Goal: Task Accomplishment & Management: Manage account settings

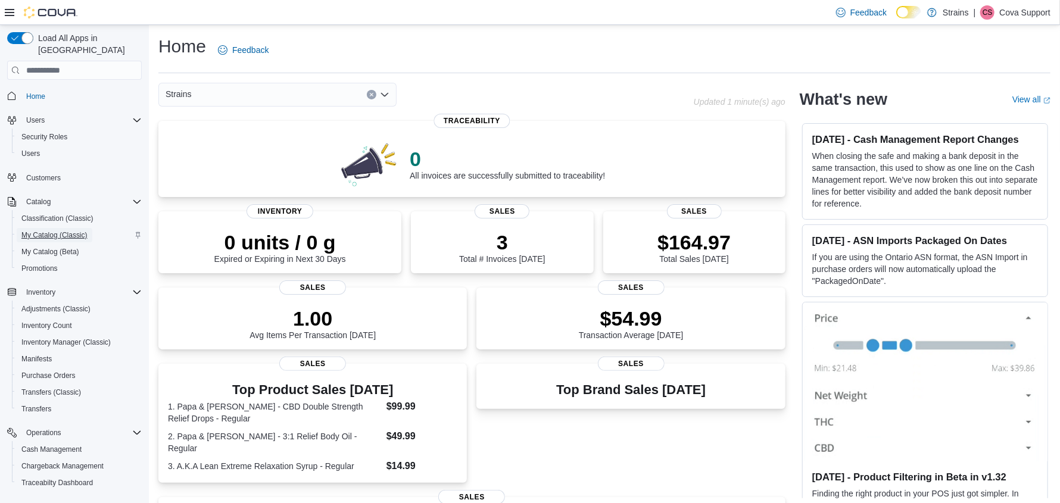
click at [46, 231] on span "My Catalog (Classic)" at bounding box center [54, 236] width 66 height 10
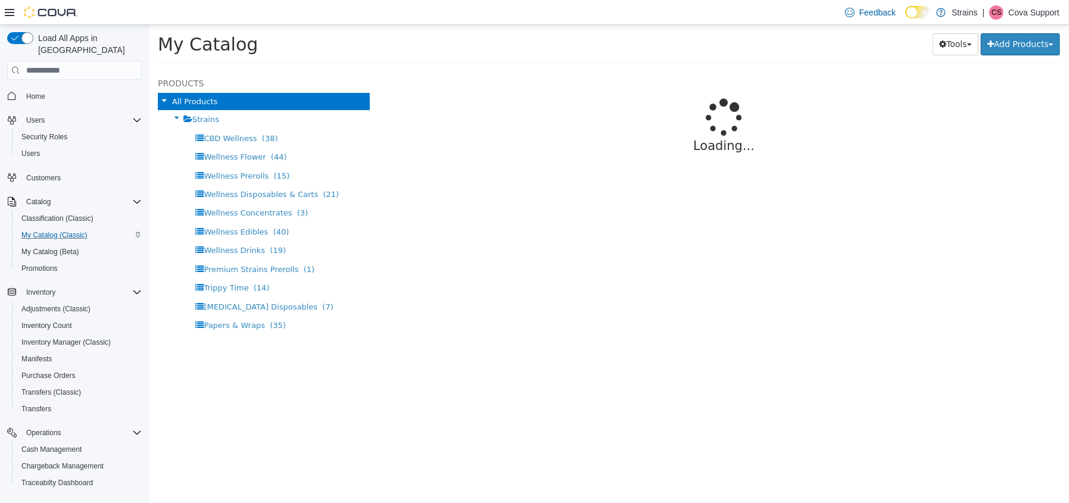
select select "**********"
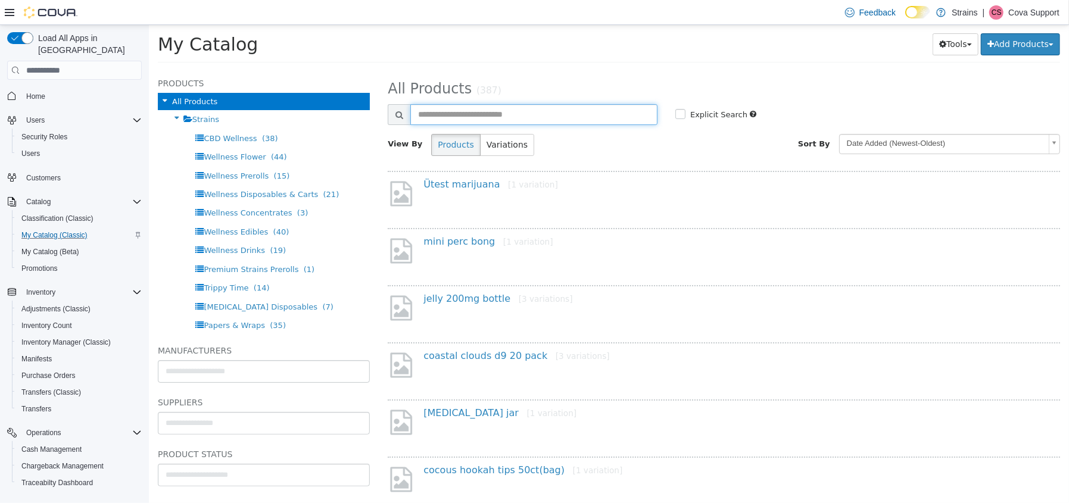
click at [427, 112] on input "text" at bounding box center [533, 114] width 247 height 21
type input "*****"
select select "**********"
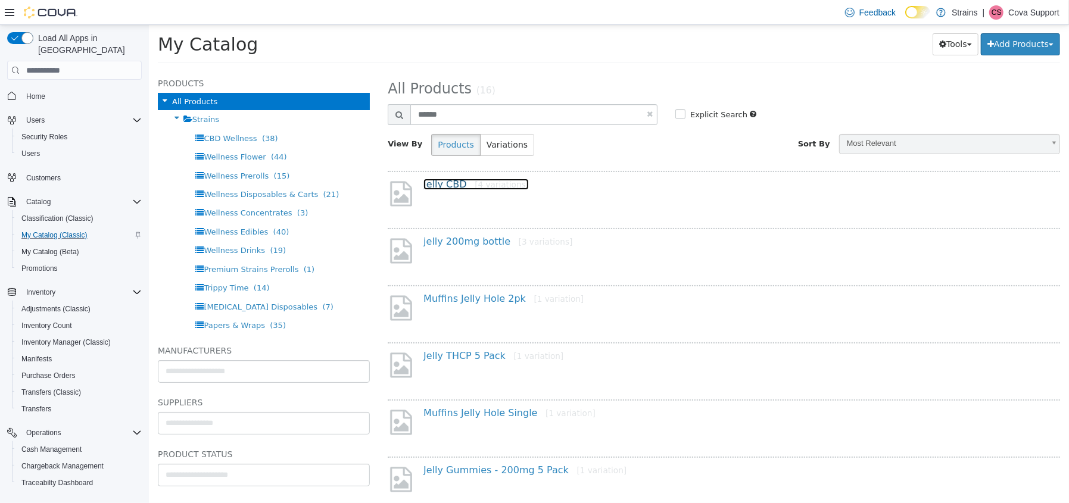
click at [441, 184] on link "Jelly CBD [4 variations]" at bounding box center [475, 184] width 105 height 11
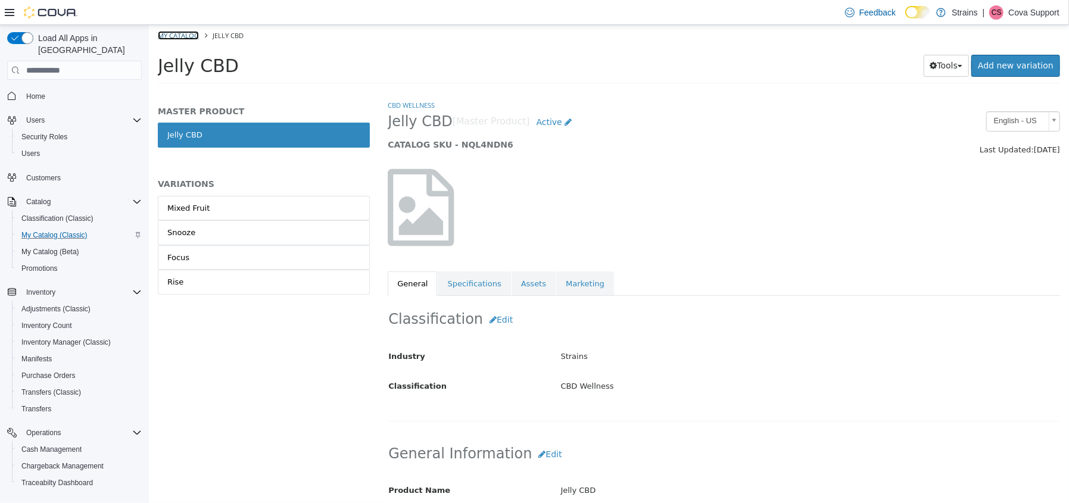
click at [180, 36] on link "My Catalog" at bounding box center [177, 35] width 41 height 9
select select "**********"
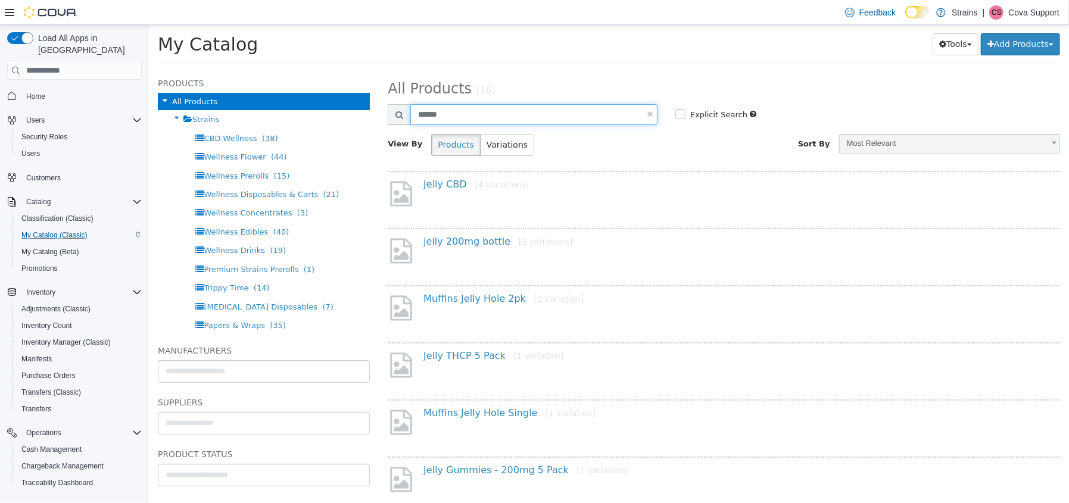
click at [491, 114] on input "*****" at bounding box center [533, 114] width 247 height 21
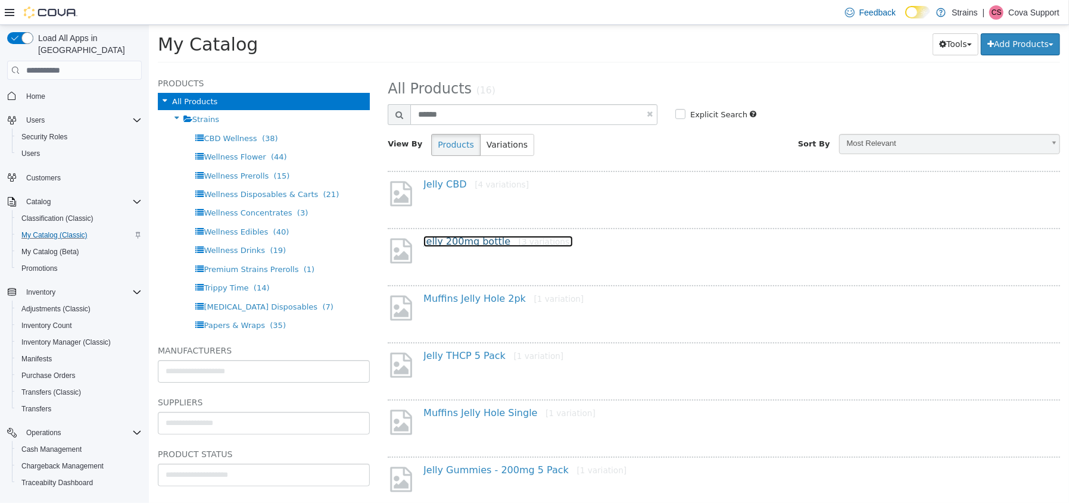
click at [468, 241] on link "jelly 200mg bottle [3 variations]" at bounding box center [497, 241] width 149 height 11
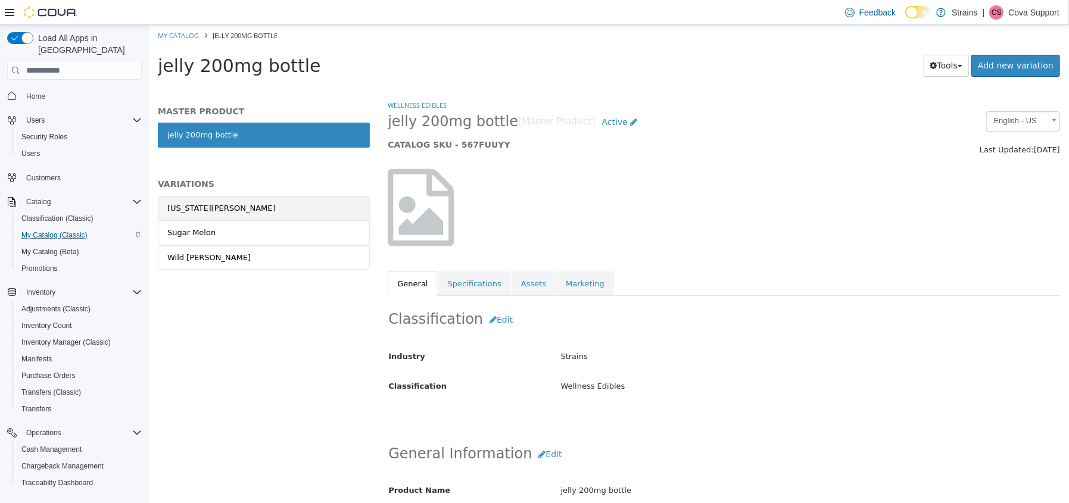
click at [203, 203] on div "Georgia Peach" at bounding box center [221, 209] width 108 height 12
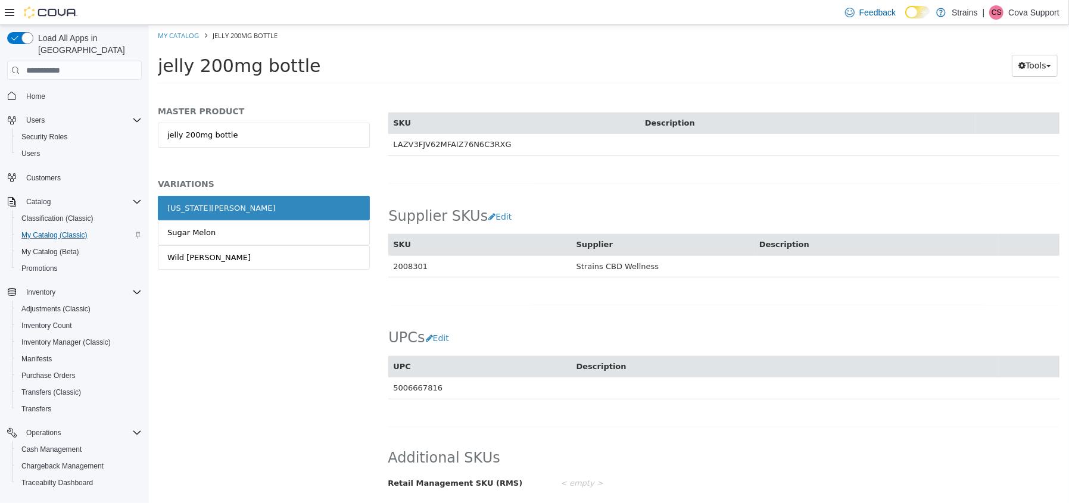
scroll to position [673, 0]
click at [216, 208] on link "Georgia Peach" at bounding box center [263, 208] width 212 height 25
click at [220, 228] on link "Sugar Melon" at bounding box center [263, 232] width 212 height 25
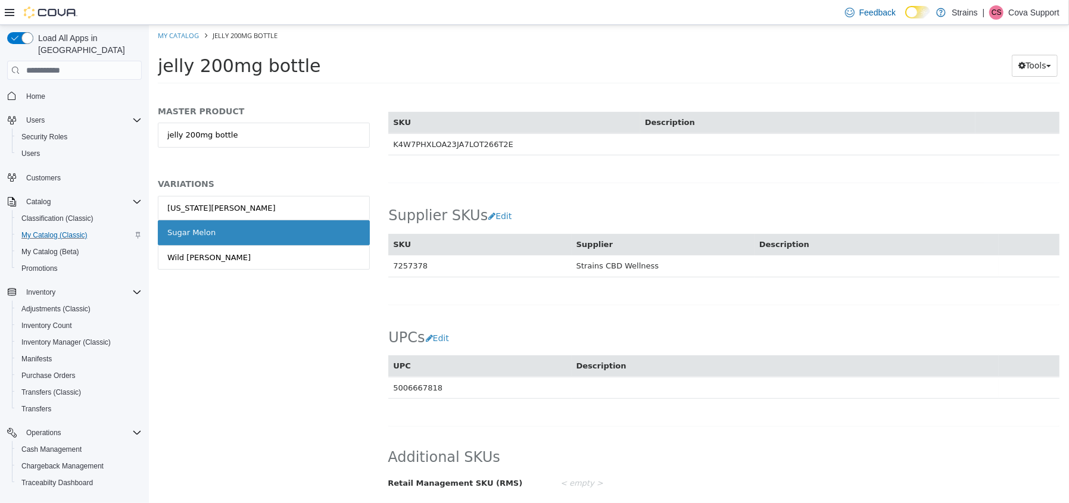
scroll to position [671, 0]
click at [203, 270] on div "Georgia Peach Sugar Melon Wild Berry" at bounding box center [263, 245] width 212 height 99
click at [205, 262] on link "Wild Berry" at bounding box center [263, 257] width 212 height 25
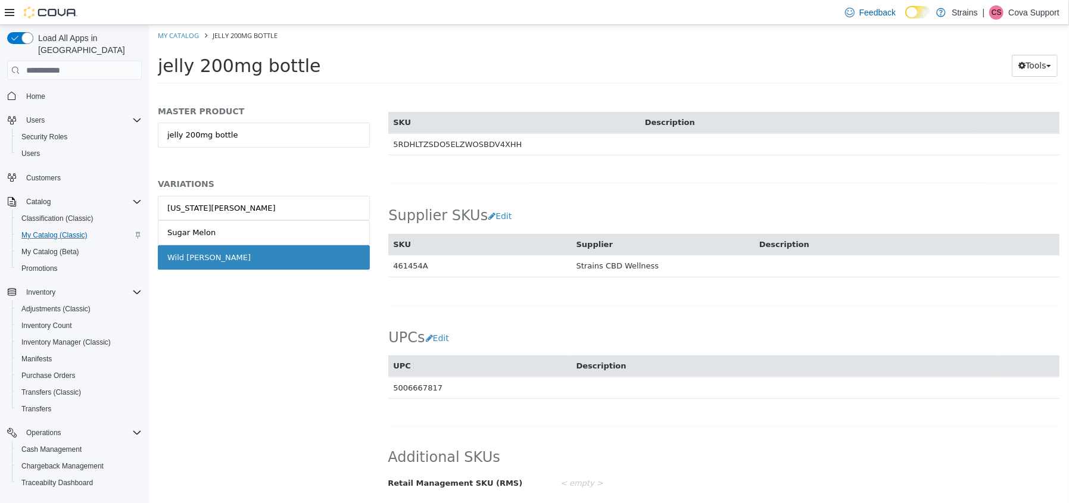
scroll to position [671, 0]
click at [222, 229] on link "Sugar Melon" at bounding box center [263, 232] width 212 height 25
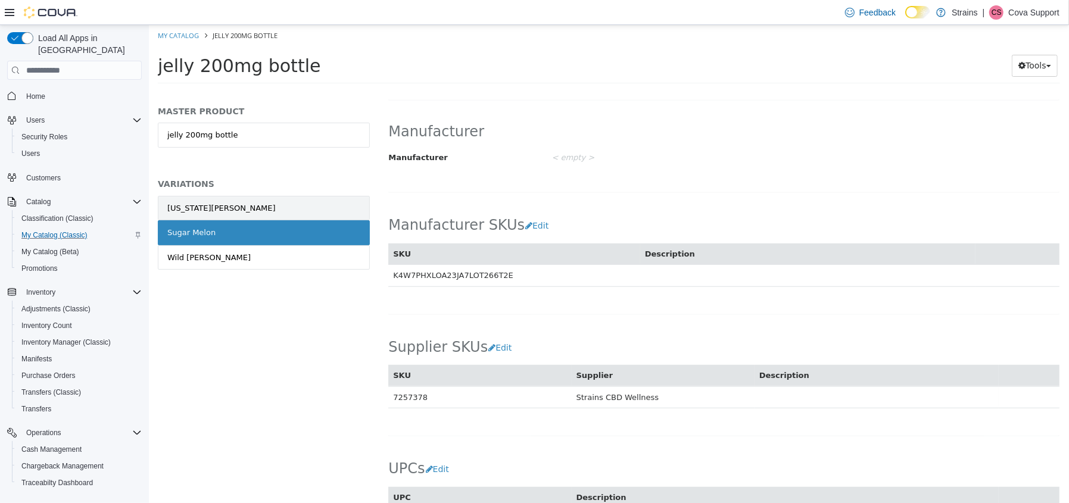
click at [231, 206] on link "Georgia Peach" at bounding box center [263, 208] width 212 height 25
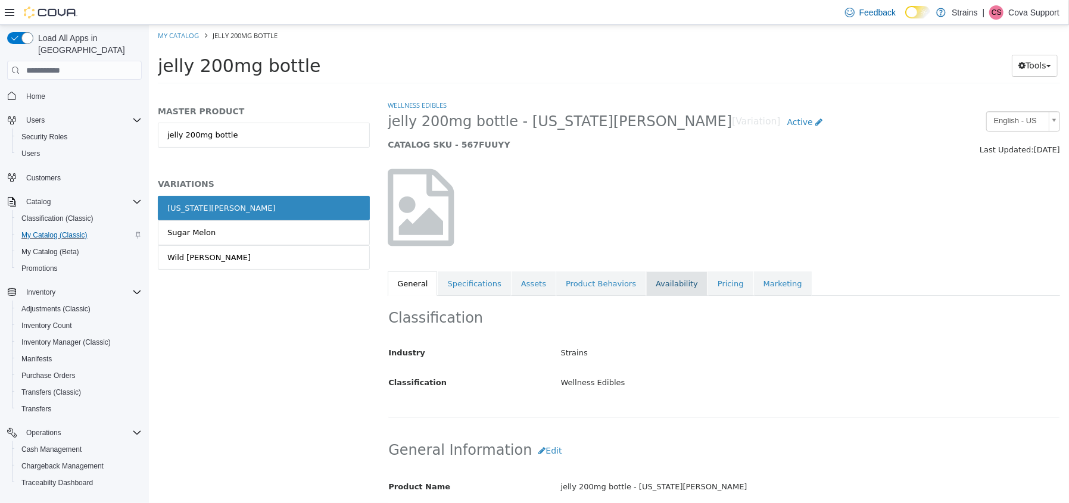
click at [646, 282] on link "Availability" at bounding box center [676, 284] width 61 height 25
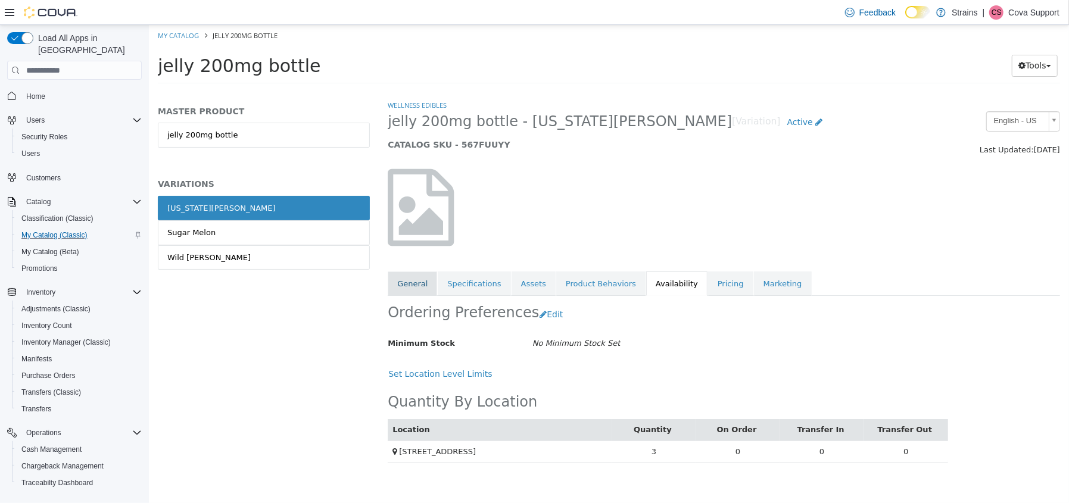
click at [419, 283] on link "General" at bounding box center [411, 284] width 49 height 25
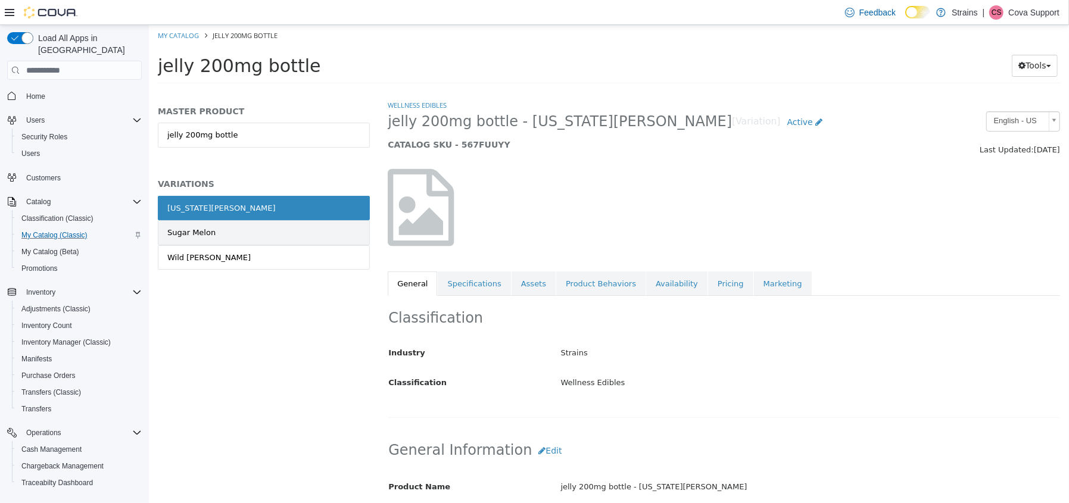
click at [257, 228] on link "Sugar Melon" at bounding box center [263, 232] width 212 height 25
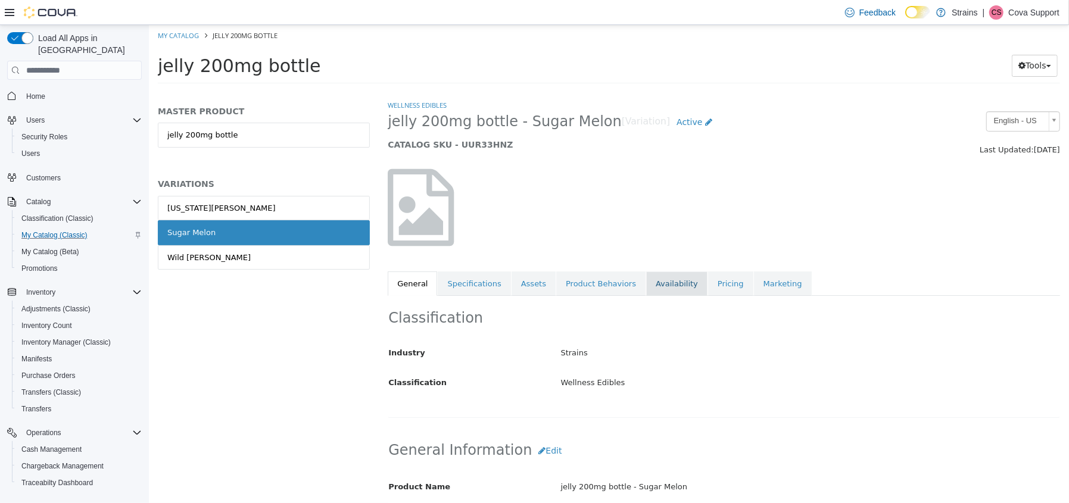
click at [649, 286] on link "Availability" at bounding box center [676, 284] width 61 height 25
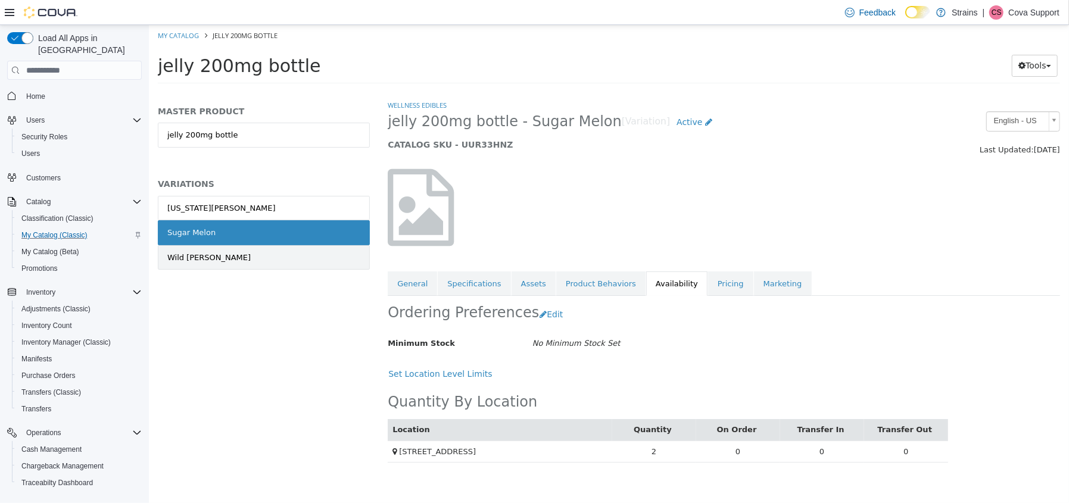
click at [245, 256] on link "Wild Berry" at bounding box center [263, 257] width 212 height 25
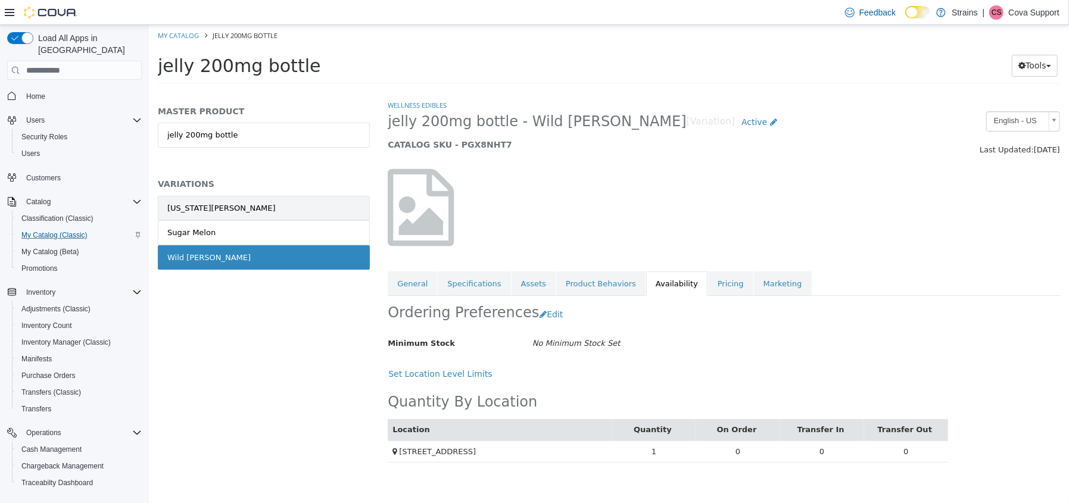
click at [207, 206] on div "Georgia Peach" at bounding box center [221, 209] width 108 height 12
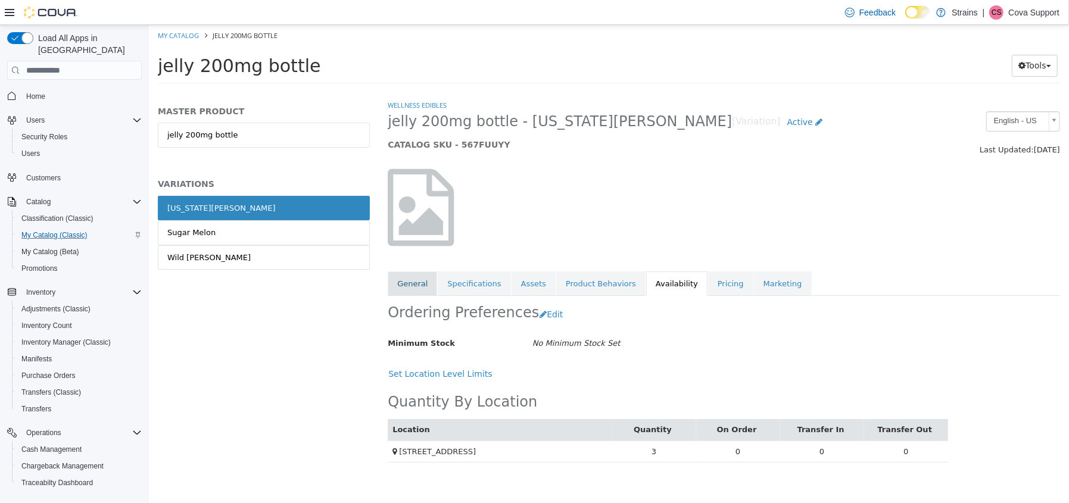
click at [404, 279] on link "General" at bounding box center [411, 284] width 49 height 25
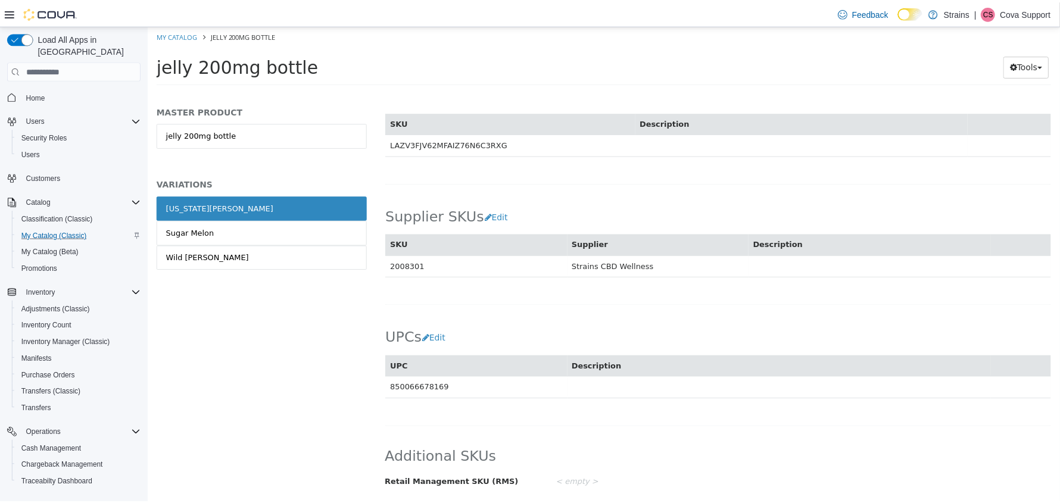
scroll to position [105, 0]
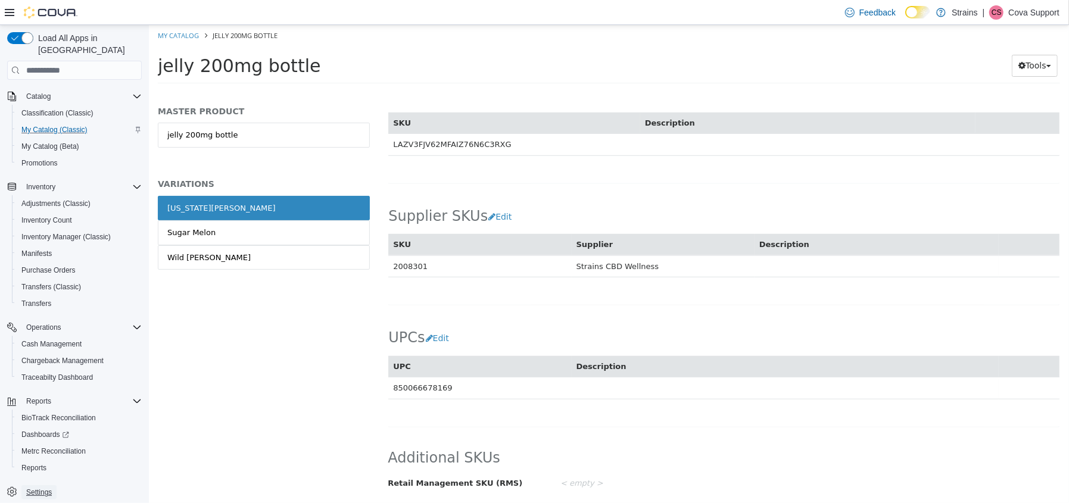
click at [34, 488] on span "Settings" at bounding box center [39, 493] width 26 height 10
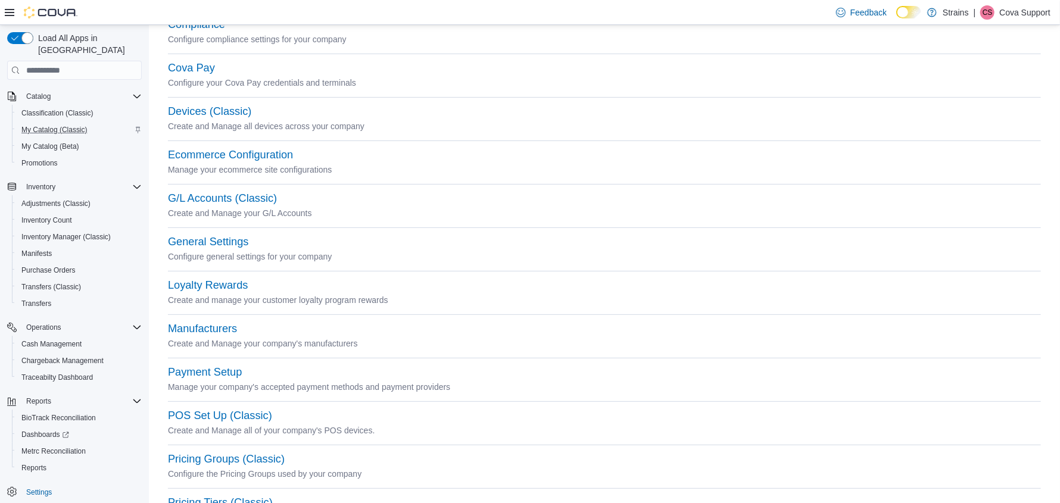
scroll to position [357, 0]
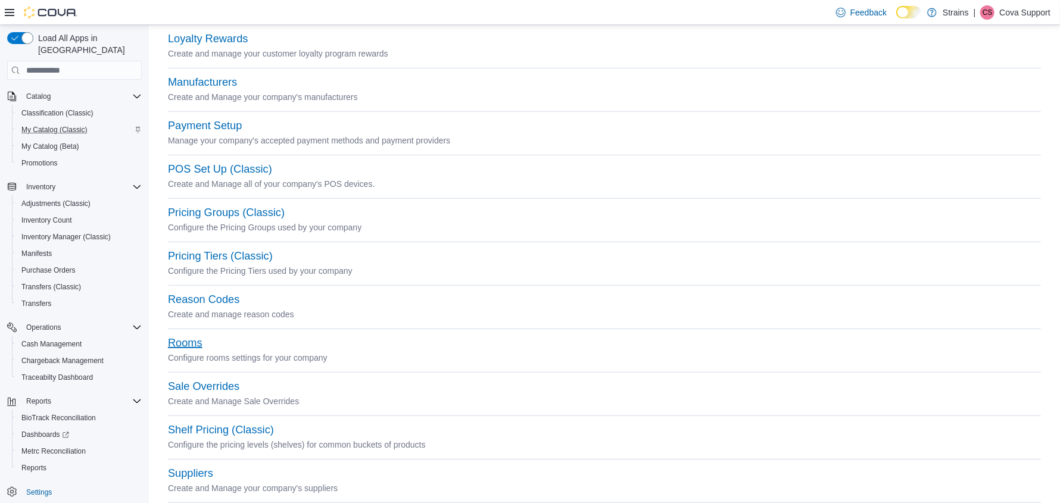
click at [195, 340] on button "Rooms" at bounding box center [185, 343] width 35 height 13
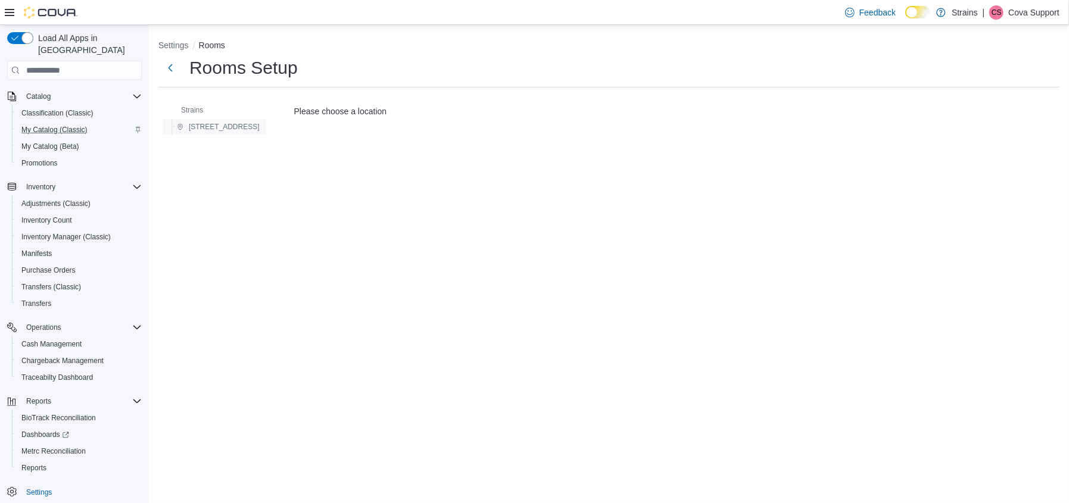
click at [260, 127] on span "798 Lawrenceville Suwannee Rd, Suite 400" at bounding box center [224, 127] width 71 height 10
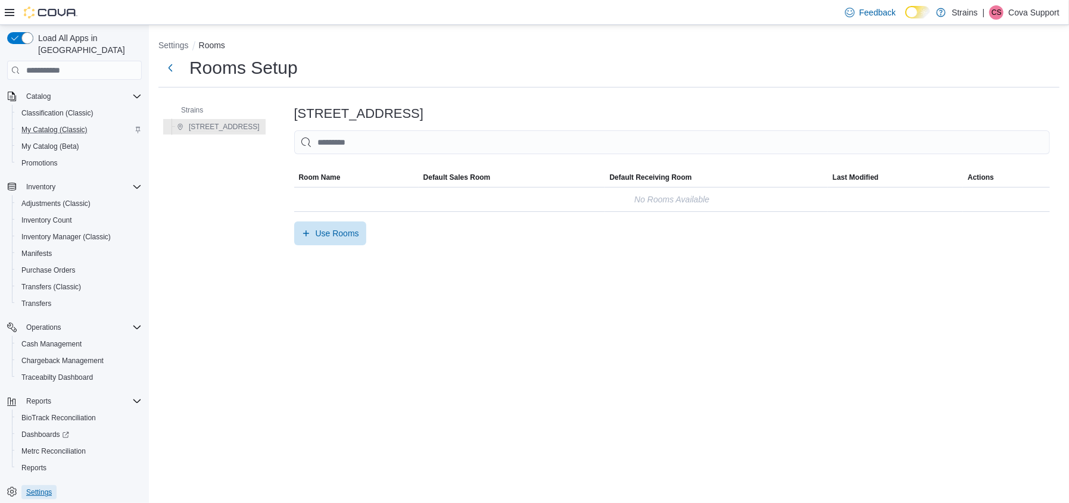
drag, startPoint x: 49, startPoint y: 483, endPoint x: 59, endPoint y: 467, distance: 18.5
click at [49, 488] on span "Settings" at bounding box center [39, 493] width 26 height 10
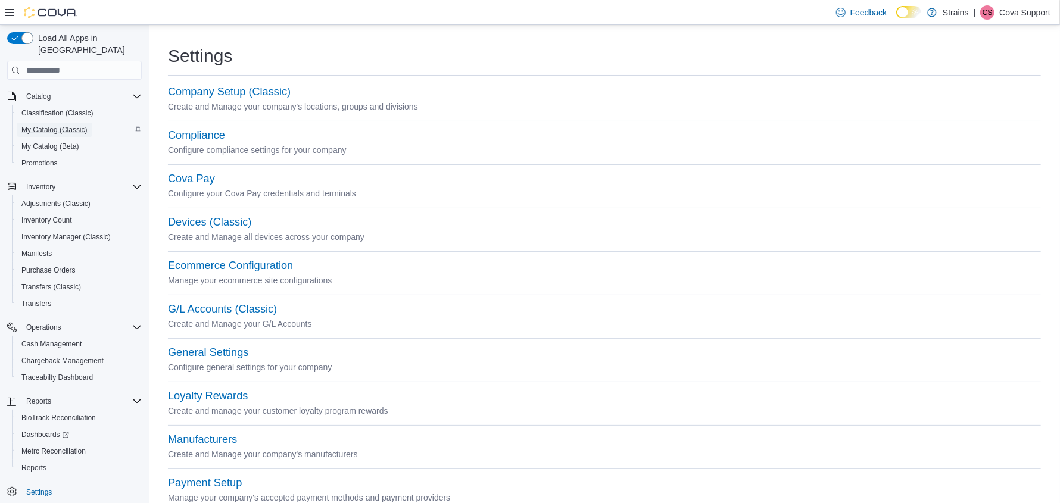
click at [58, 125] on span "My Catalog (Classic)" at bounding box center [54, 130] width 66 height 10
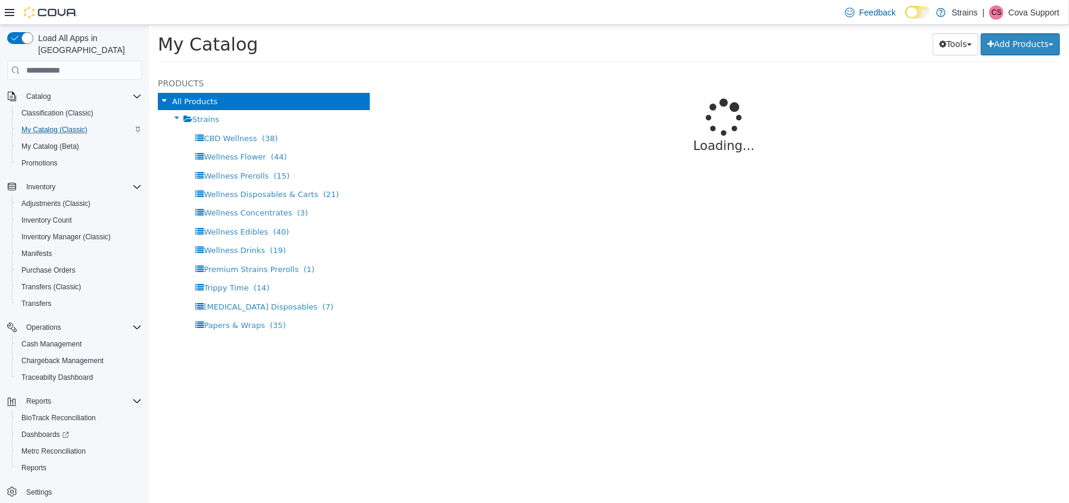
select select "**********"
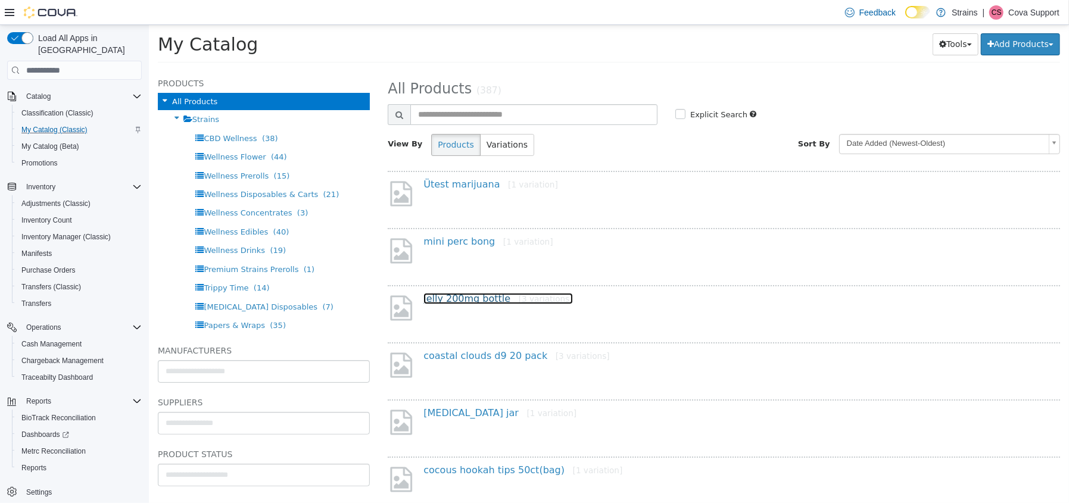
click at [459, 300] on link "jelly 200mg bottle [3 variations]" at bounding box center [497, 298] width 149 height 11
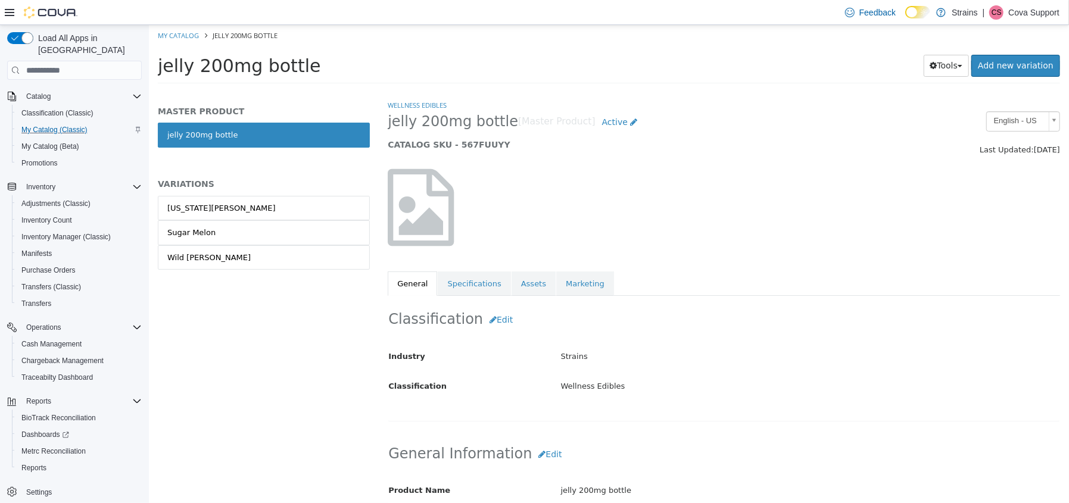
click at [1036, 13] on p "Cova Support" at bounding box center [1034, 12] width 51 height 14
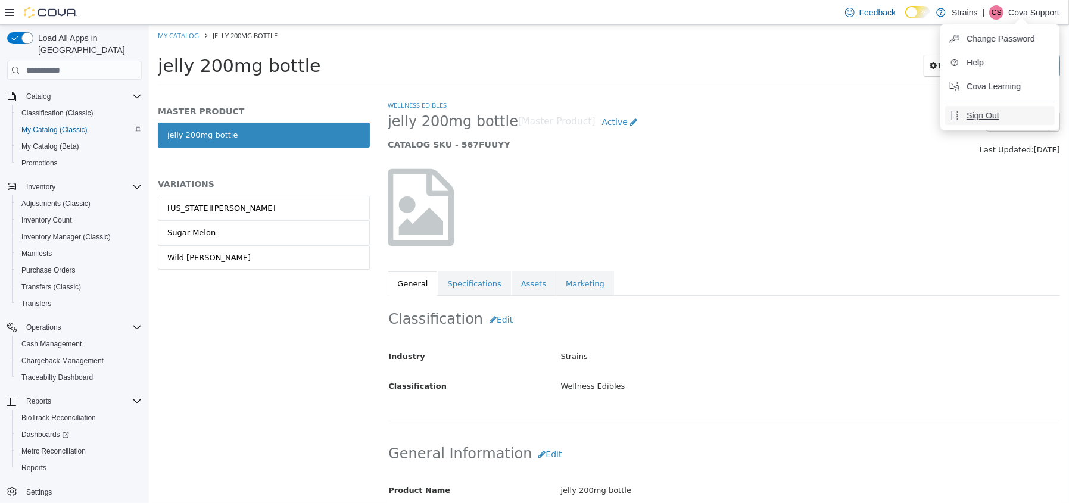
click at [967, 111] on span "Sign Out" at bounding box center [983, 116] width 32 height 12
